Goal: Find specific page/section: Find specific page/section

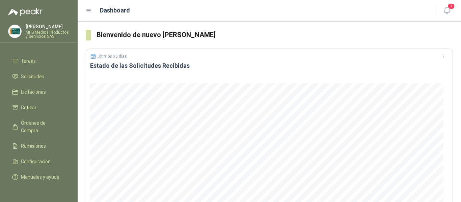
scroll to position [35, 0]
click at [33, 61] on ul "Inicio Chat Tareas Solicitudes Licitaciones Cotizar Órdenes de Compra Remisione…" at bounding box center [39, 118] width 78 height 135
click at [34, 73] on span "Solicitudes" at bounding box center [32, 76] width 23 height 7
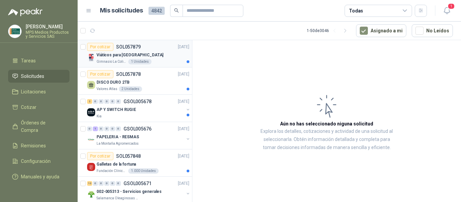
click at [154, 57] on div "Viáticos para [GEOGRAPHIC_DATA]" at bounding box center [143, 55] width 93 height 8
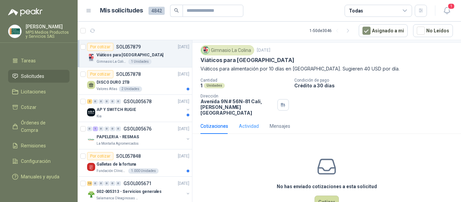
scroll to position [32, 0]
